Goal: Task Accomplishment & Management: Use online tool/utility

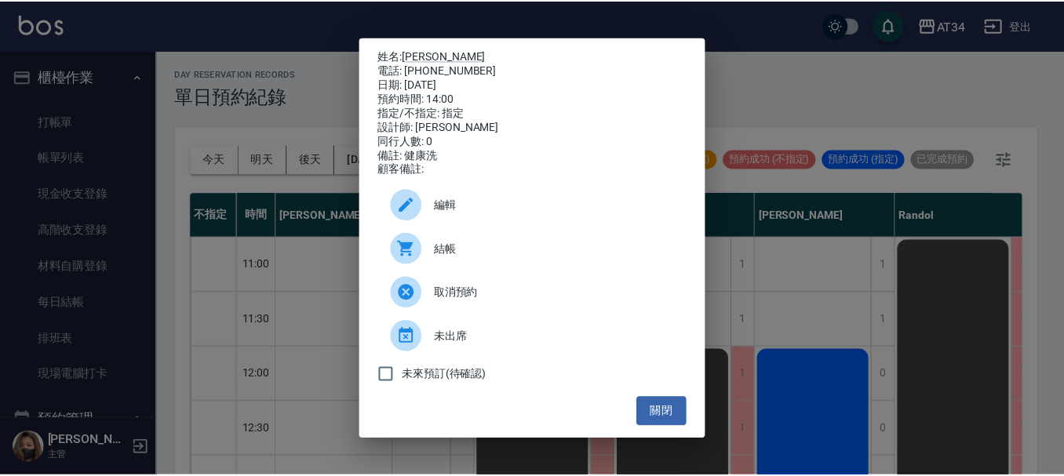
scroll to position [314, 760]
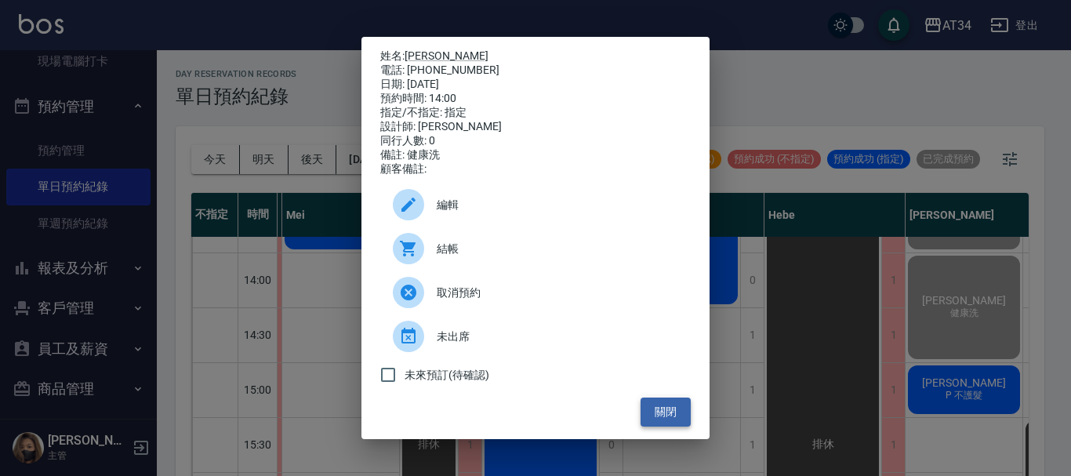
click at [659, 424] on button "關閉" at bounding box center [666, 412] width 50 height 29
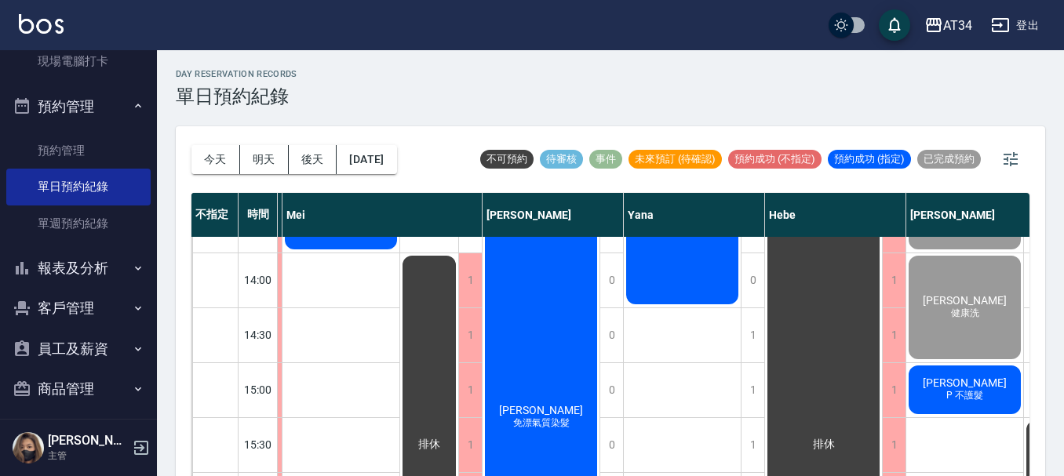
scroll to position [314, 792]
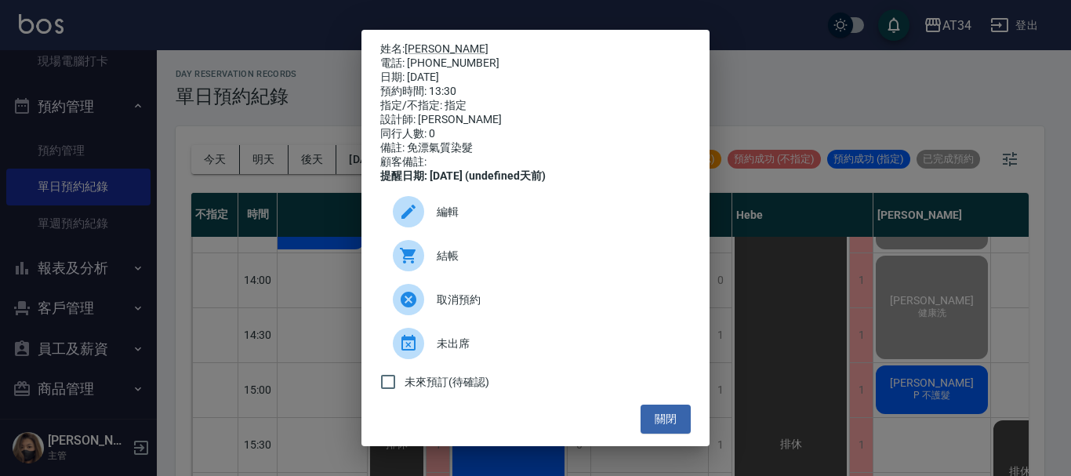
click at [516, 264] on span "結帳" at bounding box center [558, 256] width 242 height 16
click at [658, 427] on button "關閉" at bounding box center [666, 419] width 50 height 29
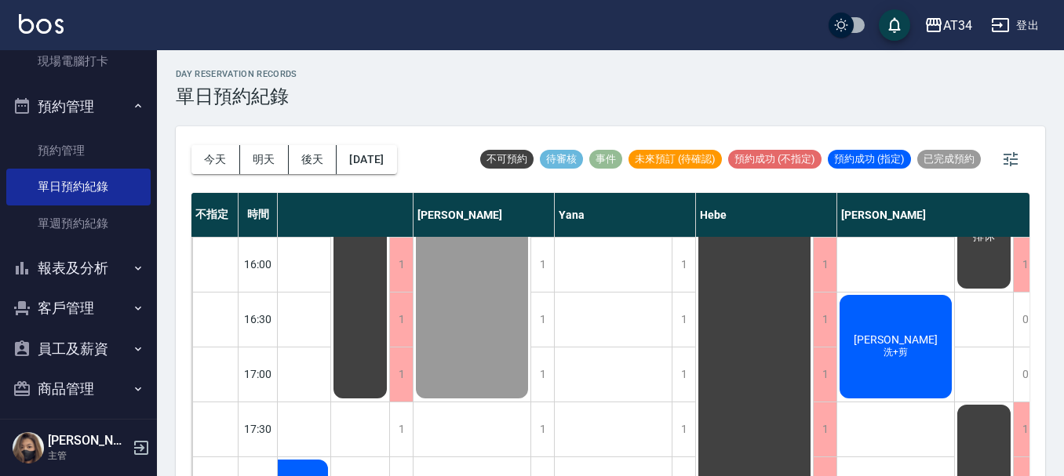
scroll to position [549, 845]
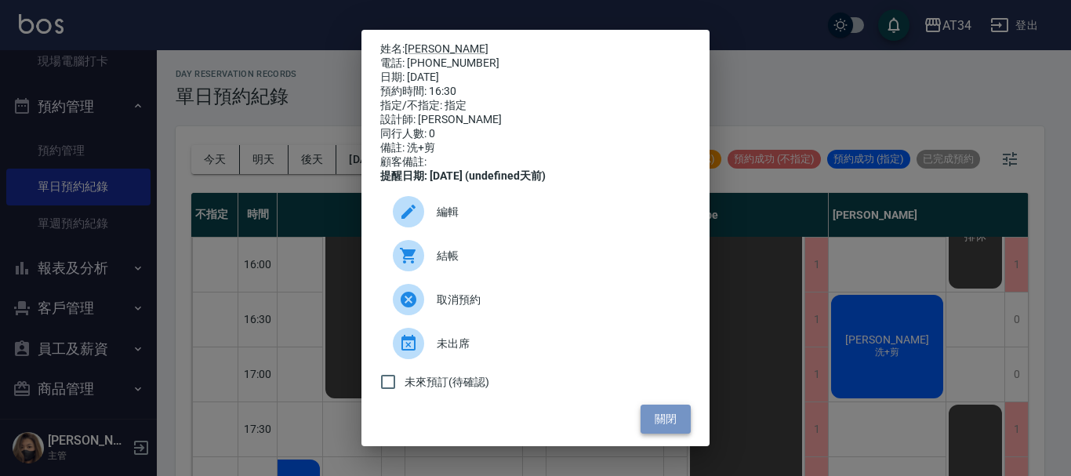
click at [659, 434] on button "關閉" at bounding box center [666, 419] width 50 height 29
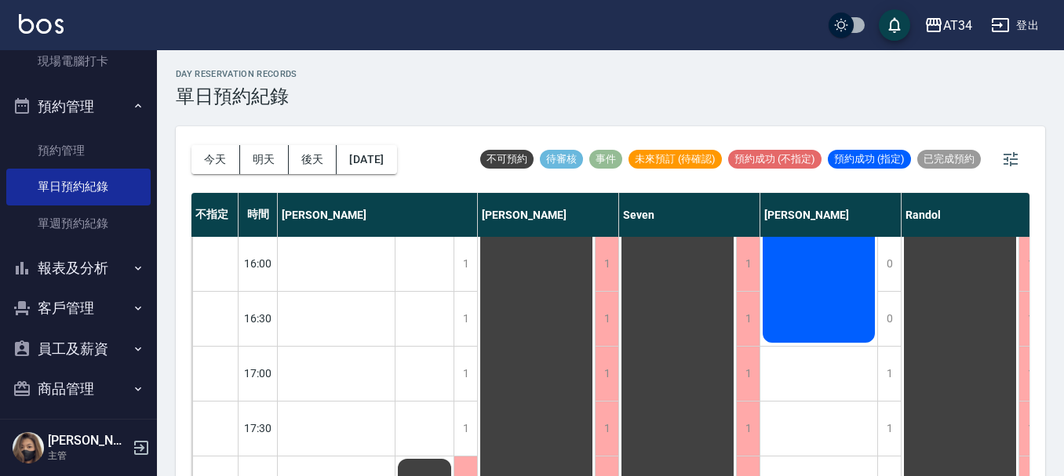
scroll to position [549, 0]
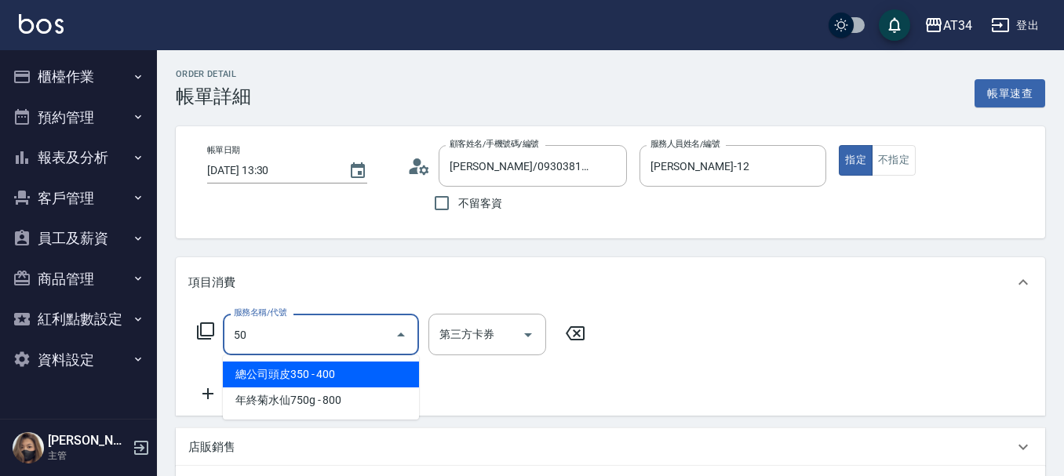
type input "總公司頭皮350(1001)"
type input "40"
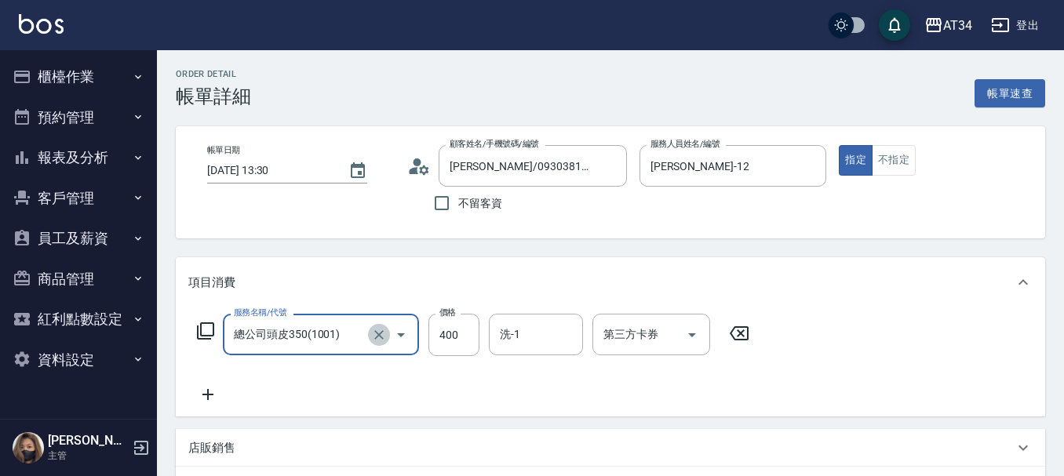
click at [380, 336] on icon "Clear" at bounding box center [378, 334] width 9 height 9
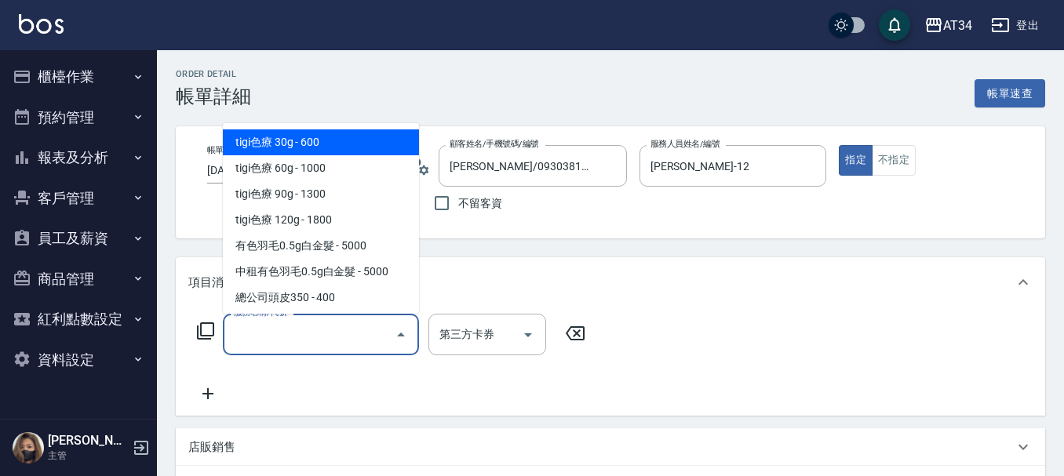
type input "0"
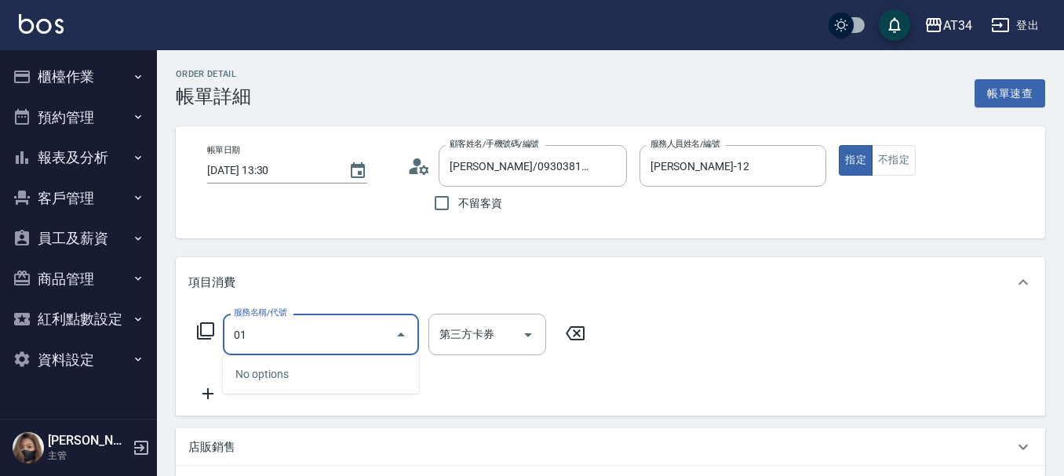
type input "0"
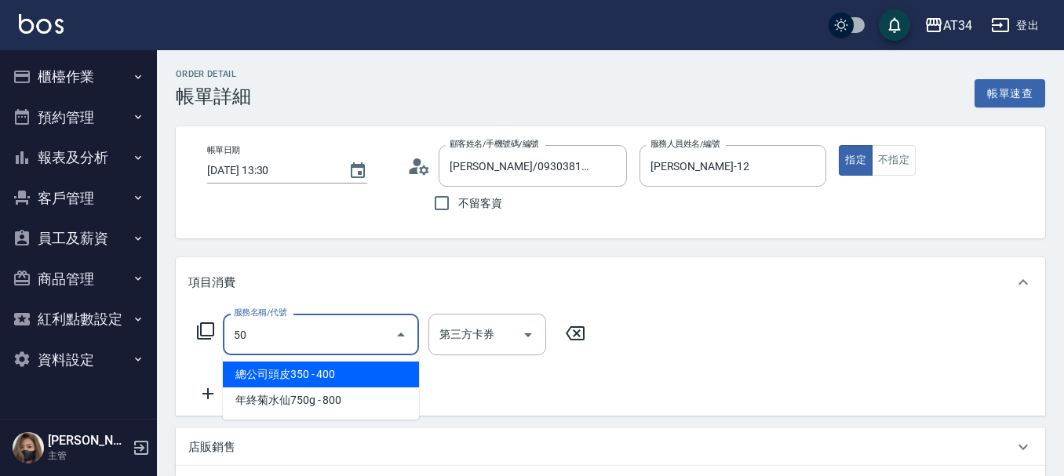
type input "501"
type input "100"
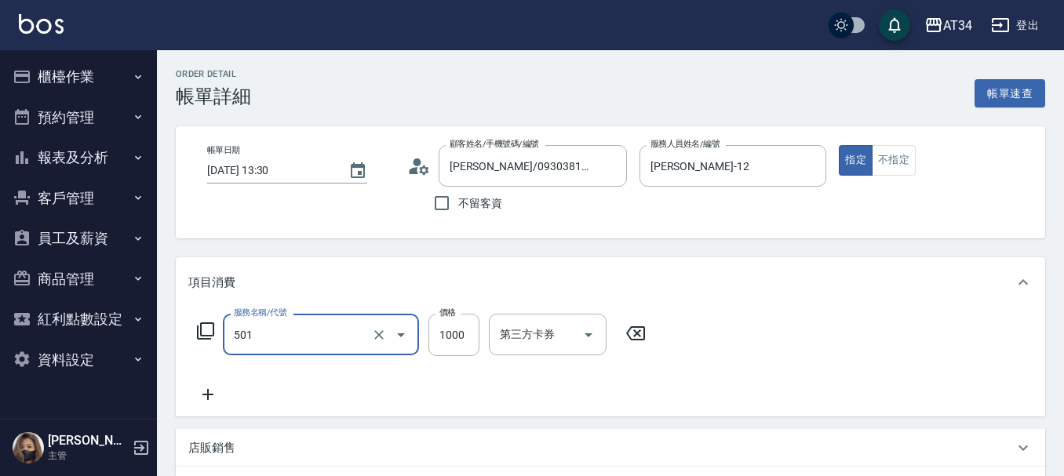
type input "染髮(501)"
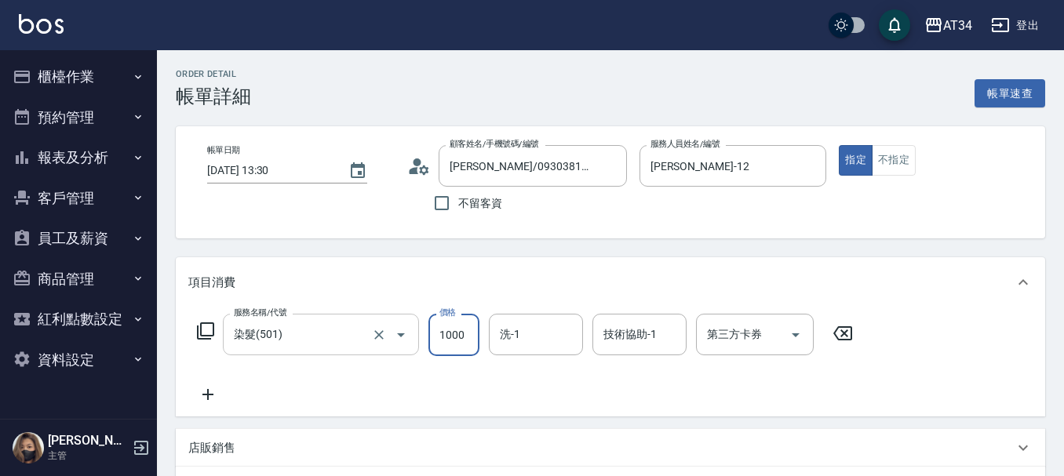
type input "0"
type input "20"
type input "2000"
type input "200"
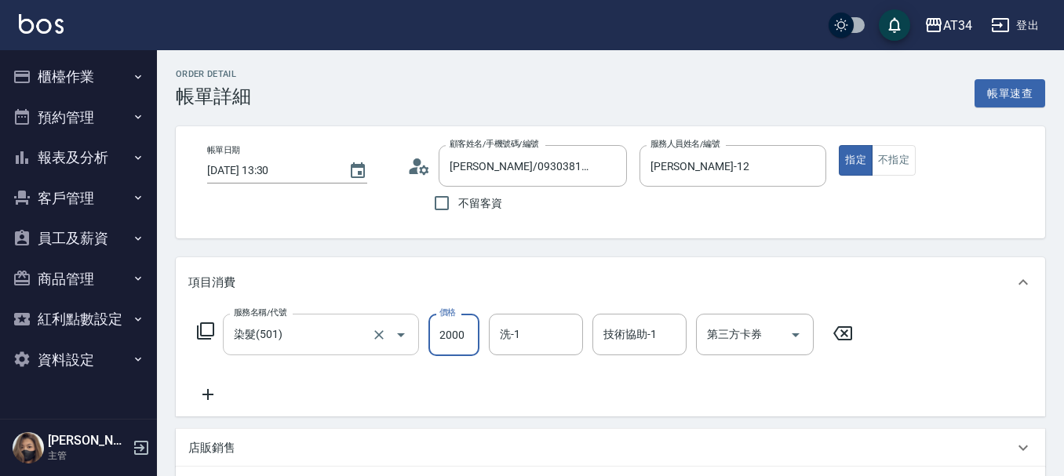
type input "2000"
click at [216, 394] on icon at bounding box center [207, 394] width 39 height 19
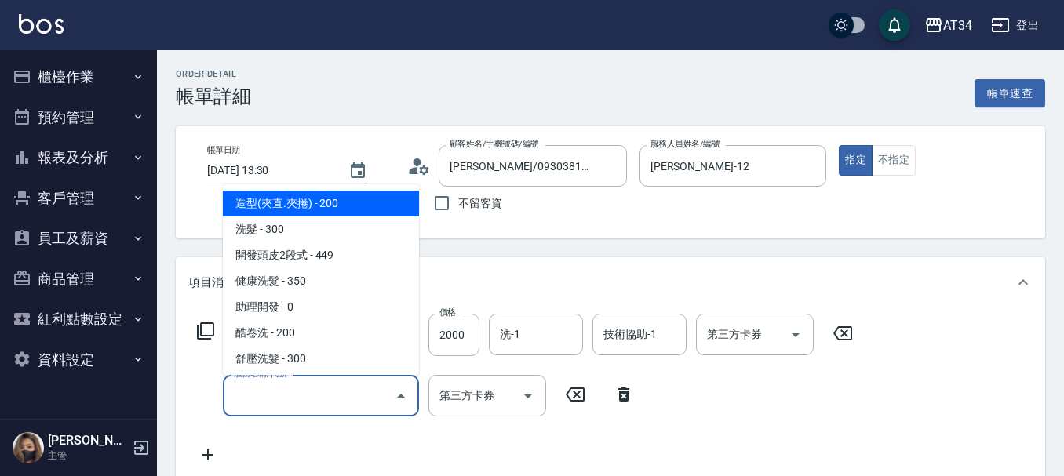
click at [306, 402] on input "服務名稱/代號" at bounding box center [309, 395] width 158 height 27
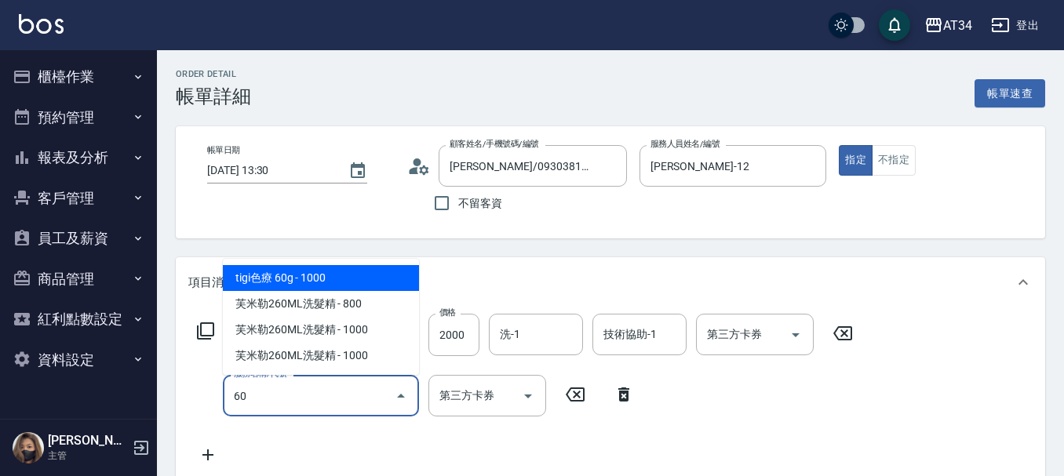
type input "tigi色療 60g(618)"
type input "300"
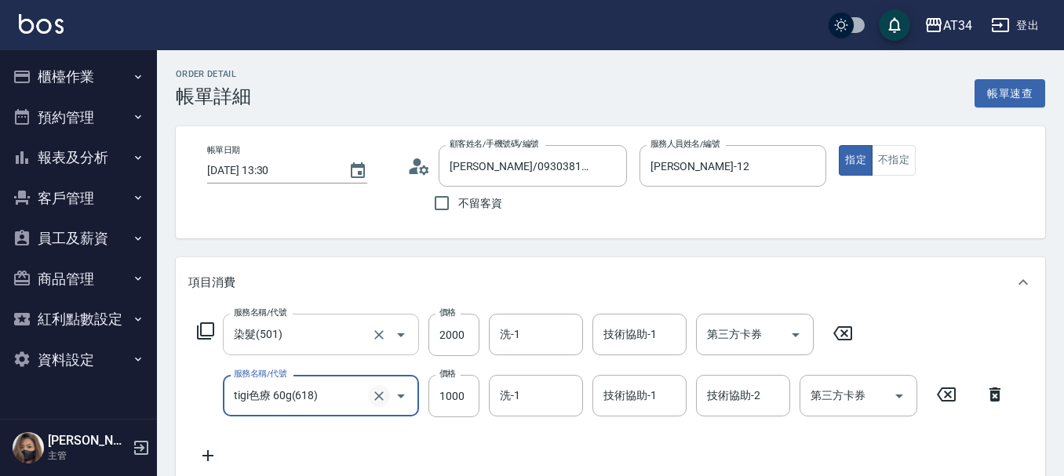
click at [378, 402] on icon "Clear" at bounding box center [379, 396] width 16 height 16
type input "200"
type input "0"
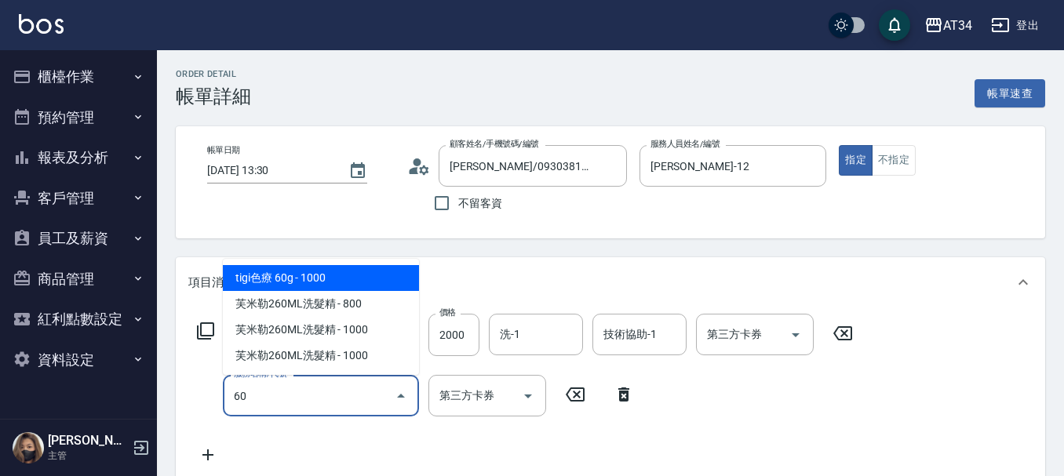
type input "601"
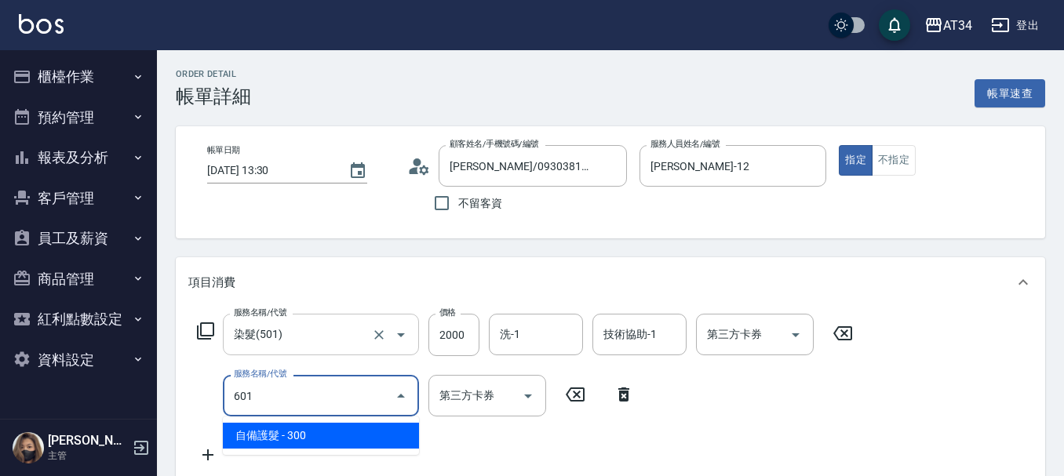
type input "230"
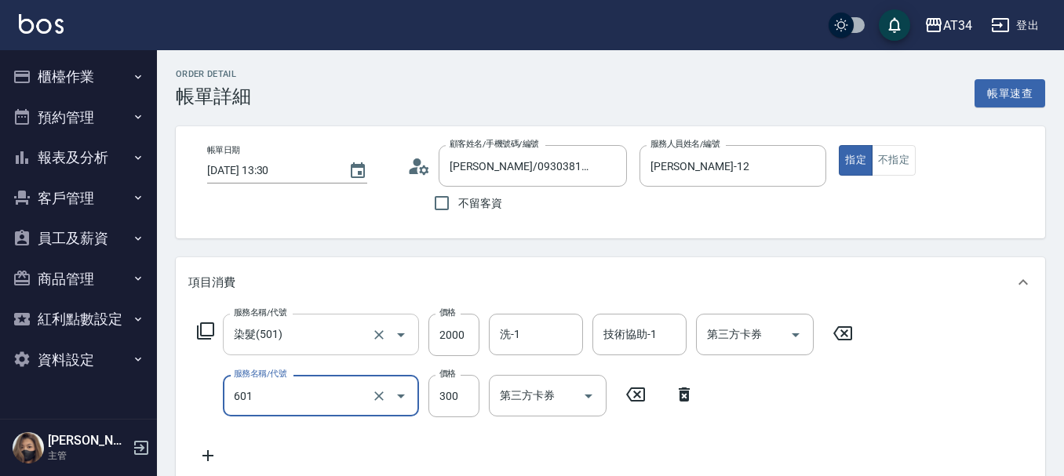
type input "自備護髮(601)"
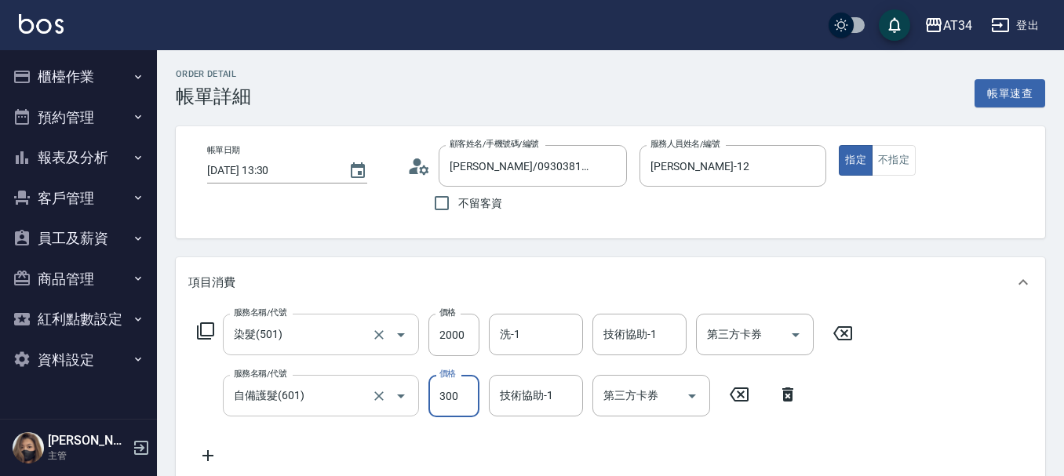
type input "200"
type input "12"
type input "210"
type input "125"
type input "320"
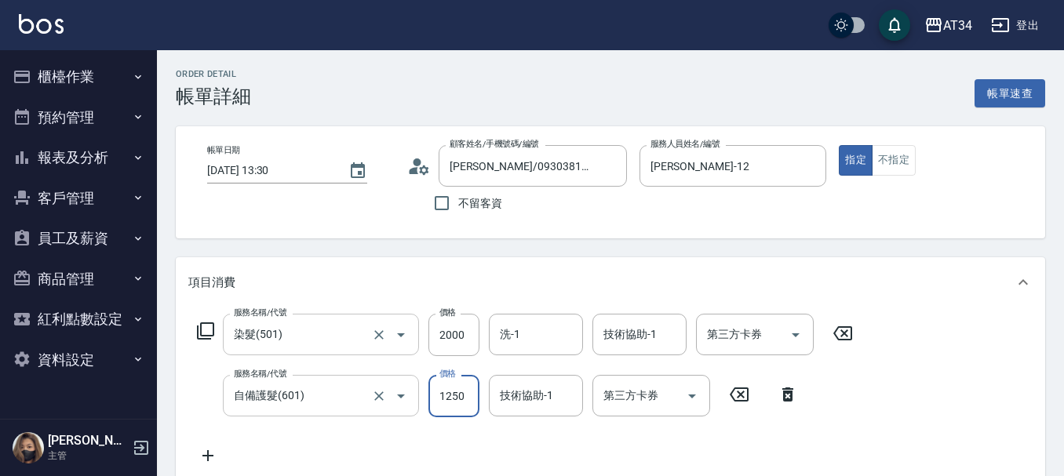
type input "1250"
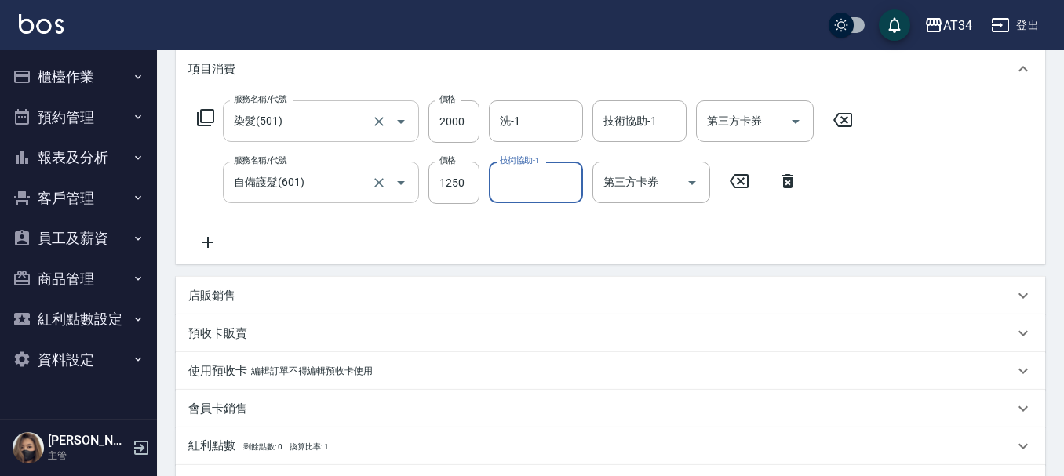
scroll to position [235, 0]
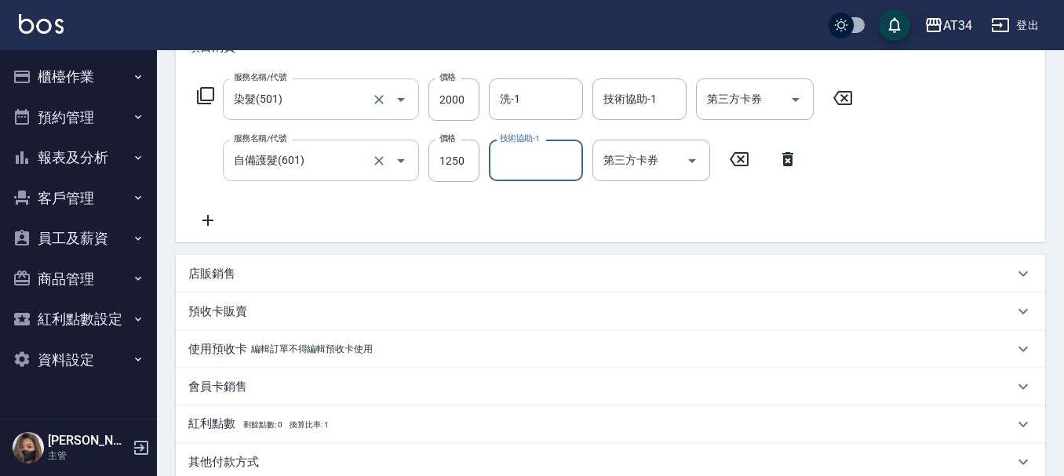
click at [222, 279] on p "店販銷售" at bounding box center [211, 274] width 47 height 16
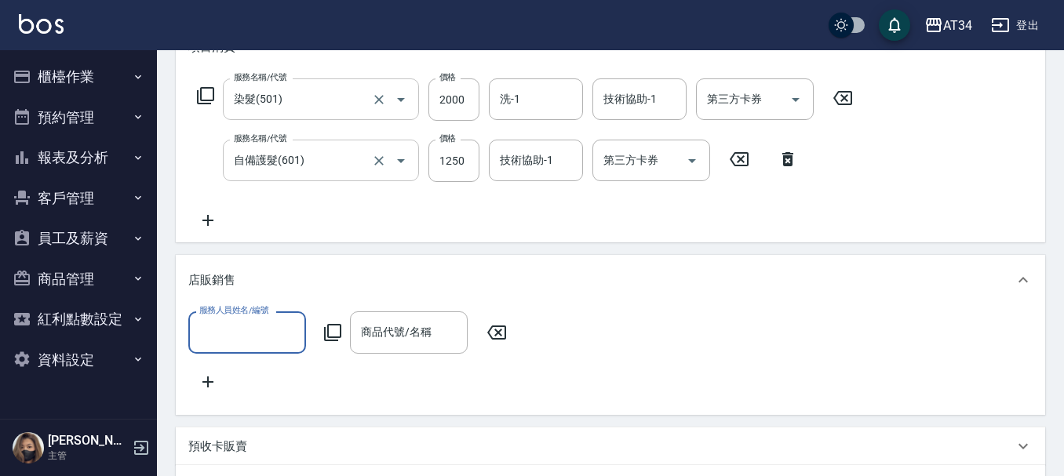
scroll to position [0, 0]
click at [232, 322] on input "服務人員姓名/編號" at bounding box center [247, 331] width 104 height 27
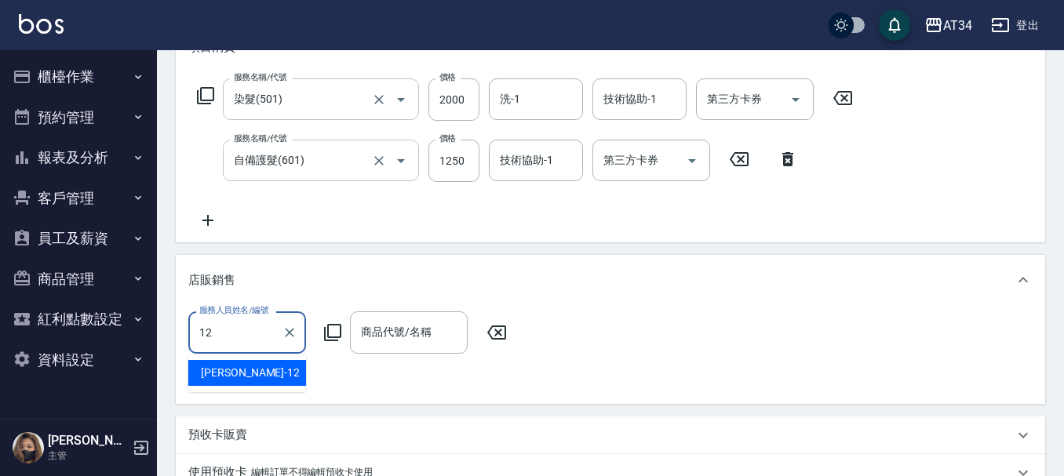
type input "Emily-12"
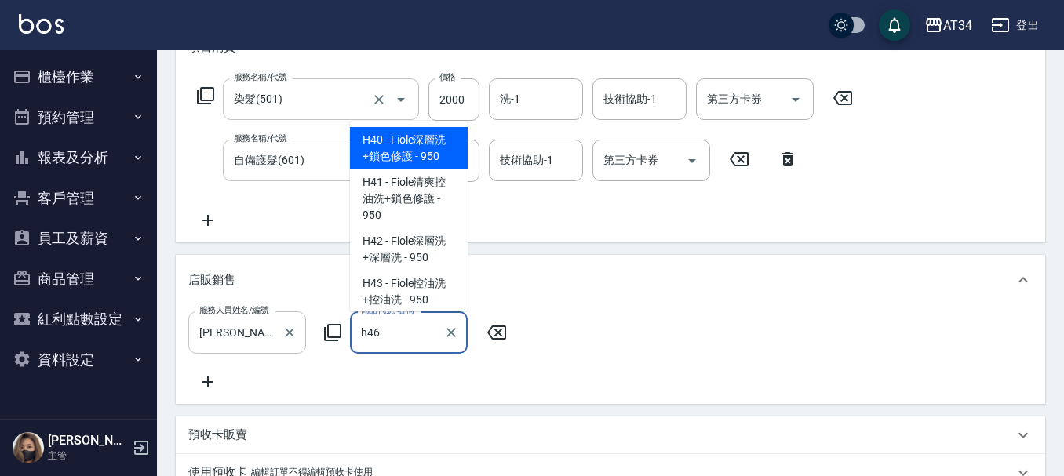
type input "喬娜斯新品玻尿酸洗護組500ML"
type input "400"
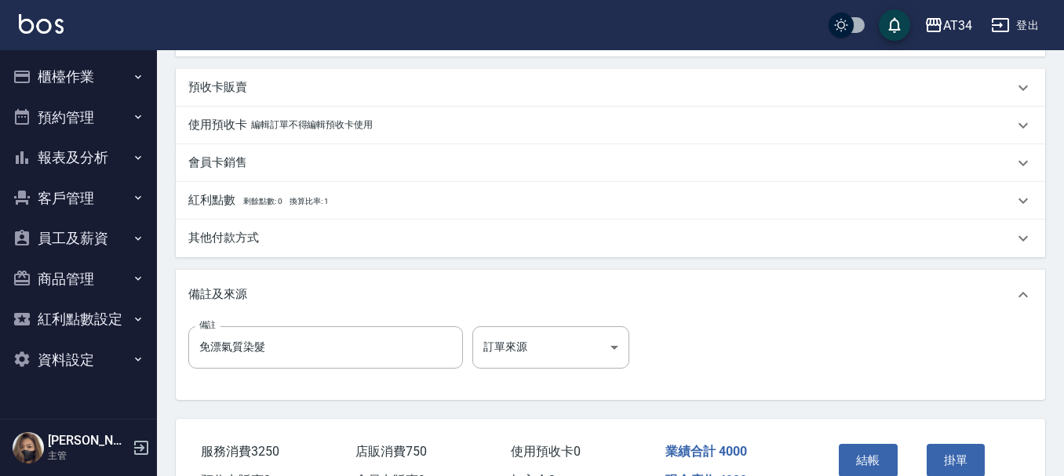
scroll to position [627, 0]
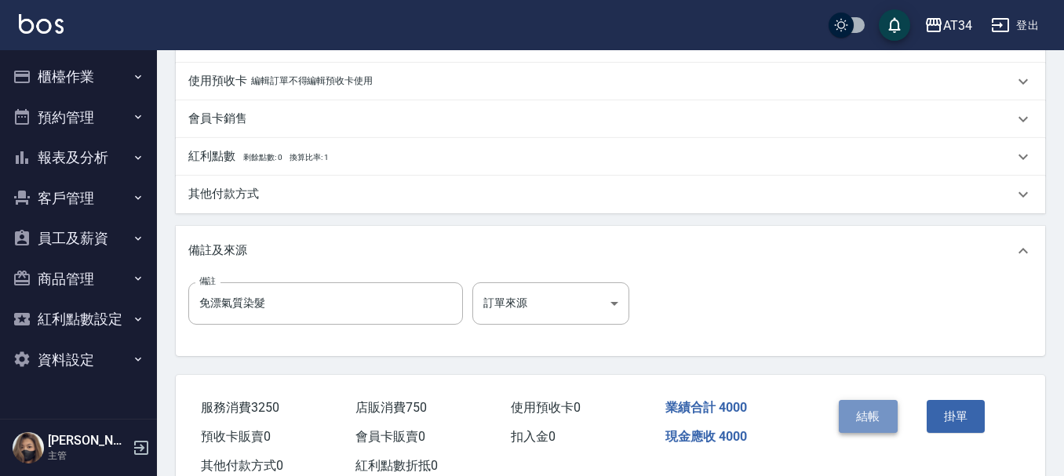
click at [857, 429] on button "結帳" at bounding box center [867, 416] width 59 height 33
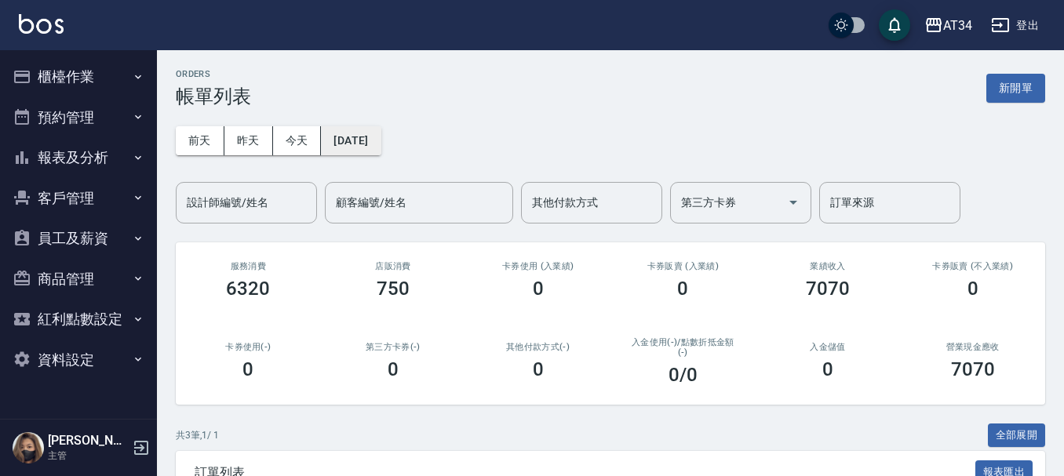
click at [380, 144] on button "[DATE]" at bounding box center [351, 140] width 60 height 29
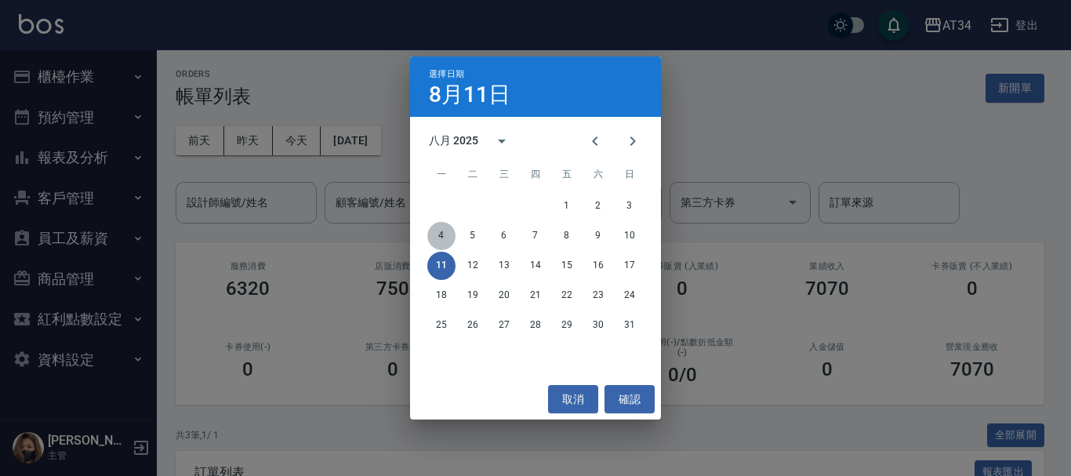
click at [449, 237] on button "4" at bounding box center [441, 236] width 28 height 28
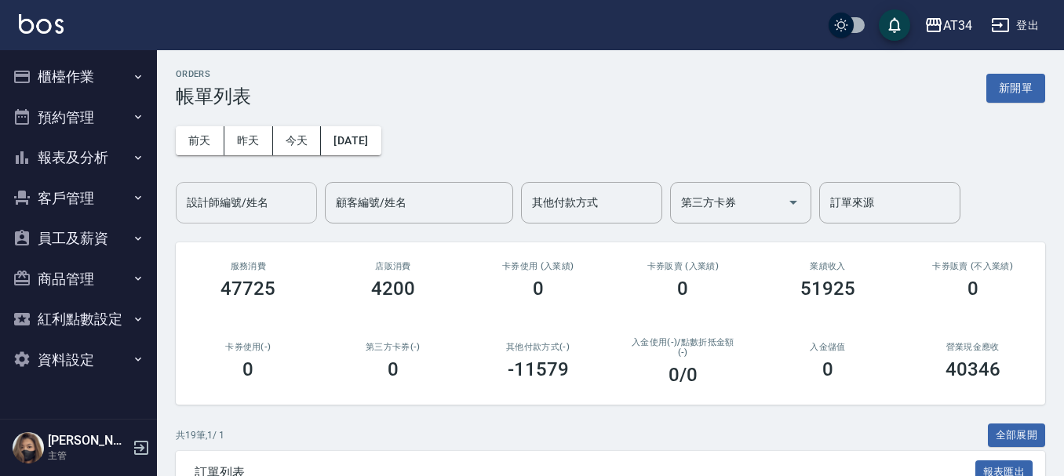
click at [191, 206] on input "設計師編號/姓名" at bounding box center [246, 202] width 127 height 27
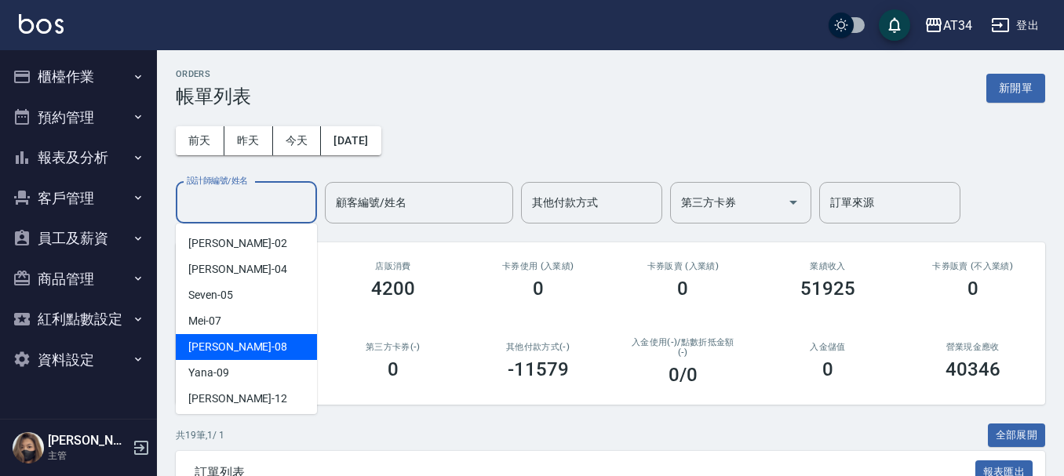
scroll to position [78, 0]
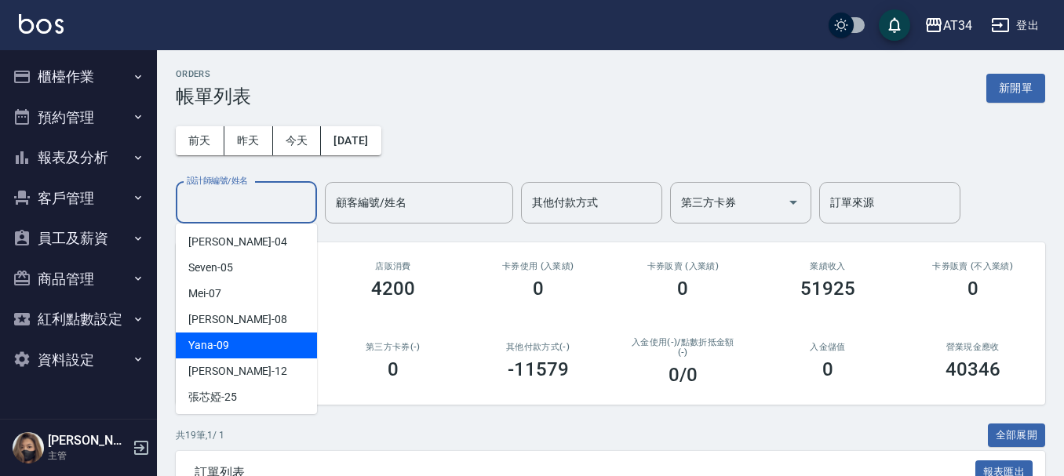
click at [223, 349] on span "Yana -09" at bounding box center [208, 345] width 41 height 16
type input "Yana-09"
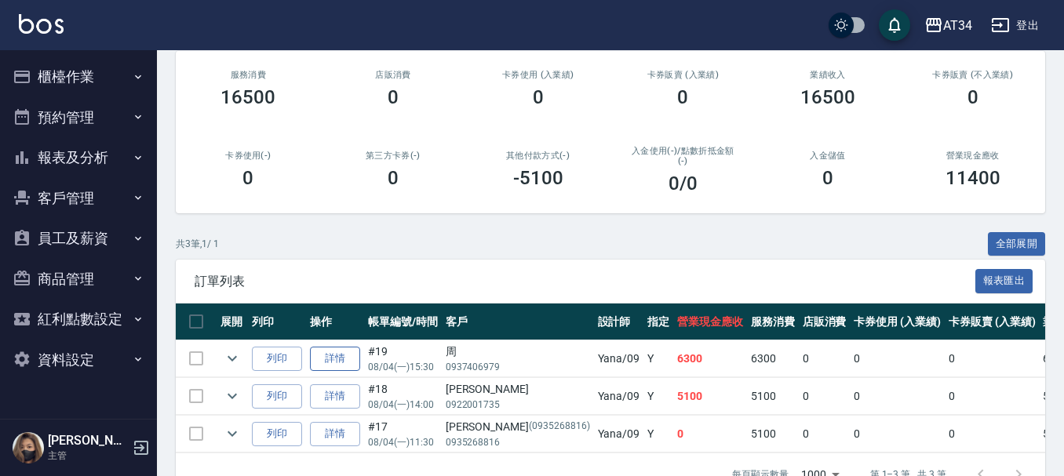
scroll to position [242, 0]
